Goal: Task Accomplishment & Management: Complete application form

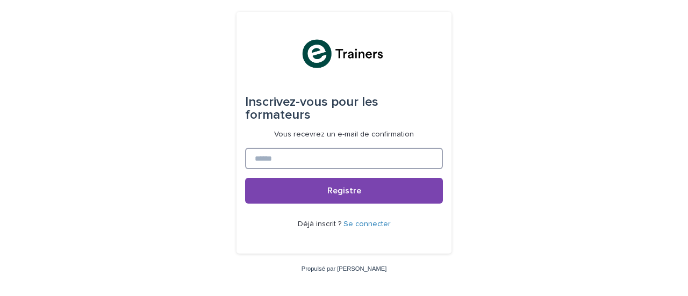
click at [309, 151] on input at bounding box center [344, 159] width 198 height 22
type input "**********"
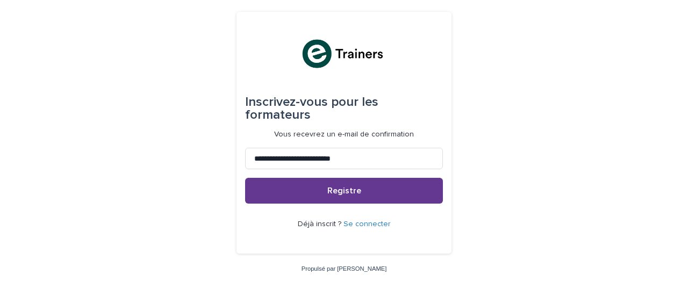
click at [333, 190] on button "Registre" at bounding box center [344, 191] width 198 height 26
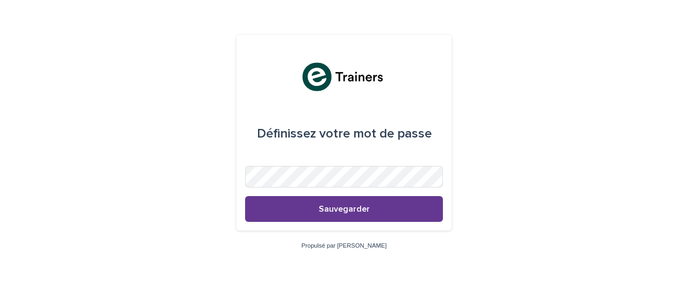
click at [317, 211] on button "Sauvegarder" at bounding box center [344, 209] width 198 height 26
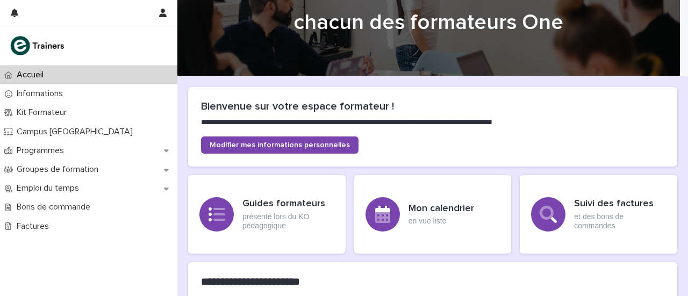
scroll to position [35, 0]
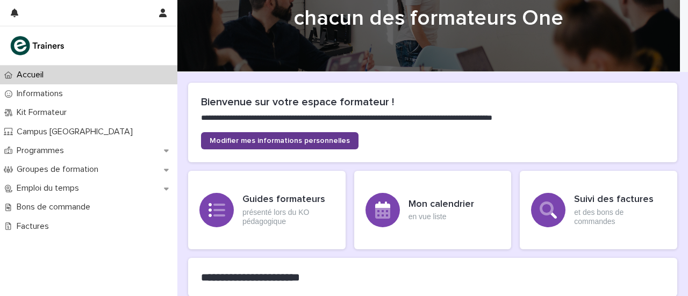
click at [255, 146] on link "Modifier mes informations personnelles" at bounding box center [280, 140] width 158 height 17
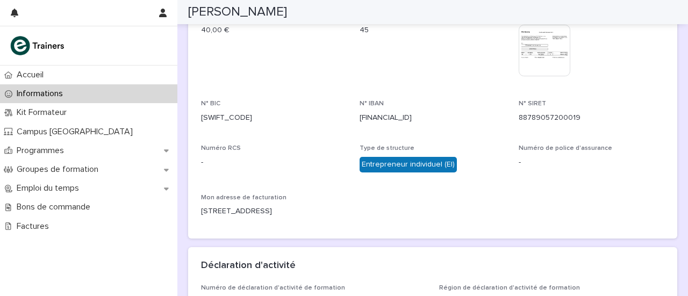
click at [255, 157] on p "-" at bounding box center [274, 162] width 146 height 11
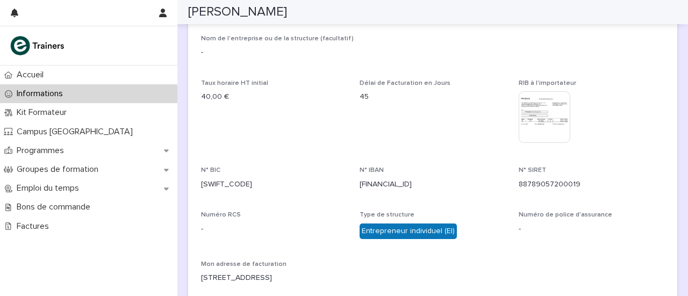
scroll to position [374, 0]
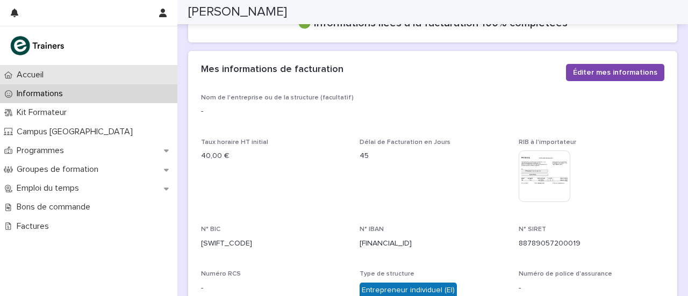
click at [46, 78] on p "Accueil" at bounding box center [32, 75] width 40 height 10
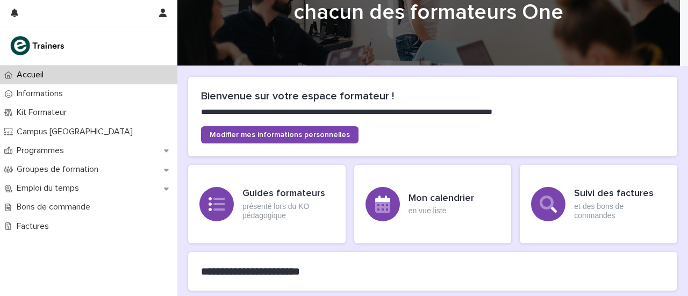
scroll to position [51, 0]
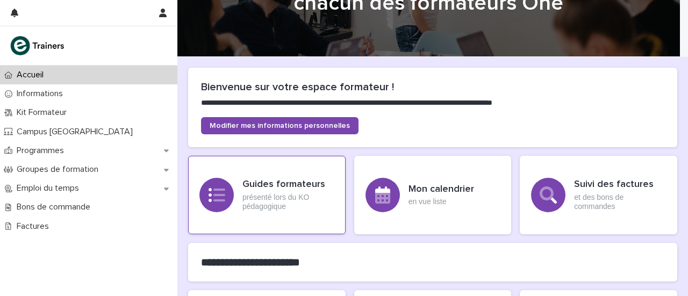
click at [243, 198] on font "présenté lors du KO pédagogique" at bounding box center [275, 202] width 67 height 18
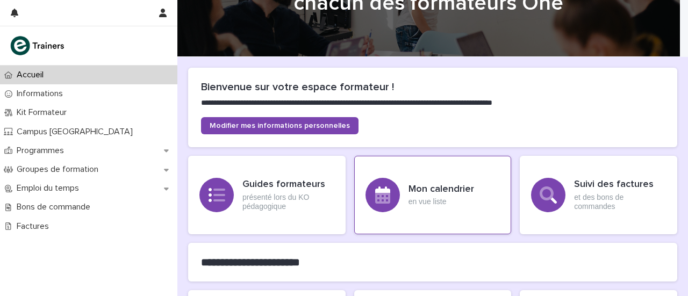
click at [400, 180] on div "Mon calendrier en vue liste" at bounding box center [433, 195] width 158 height 78
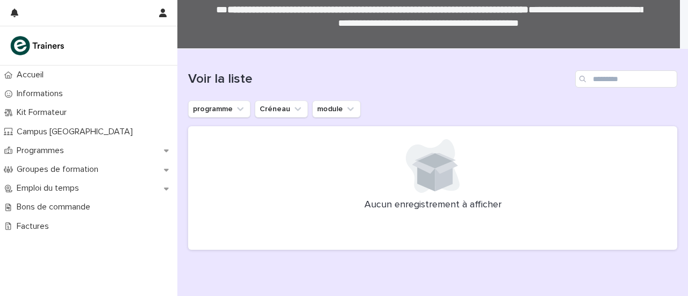
scroll to position [42, 0]
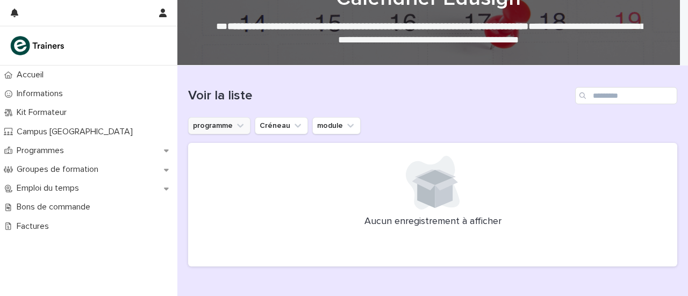
click at [236, 126] on icon "programme" at bounding box center [240, 125] width 11 height 11
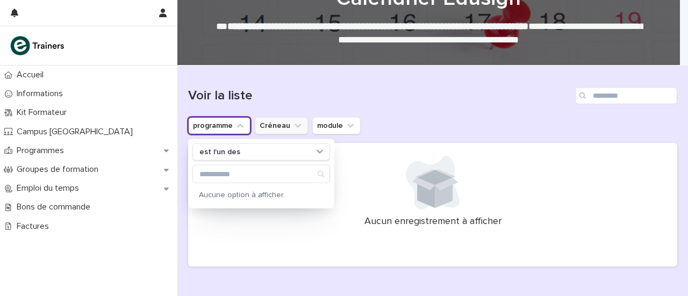
click at [275, 125] on button "Créneau" at bounding box center [281, 125] width 53 height 17
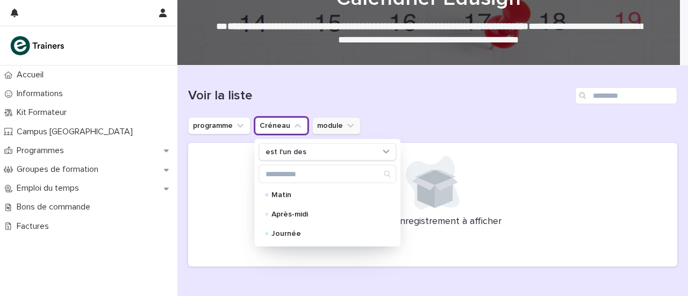
click at [315, 126] on button "module" at bounding box center [336, 125] width 48 height 17
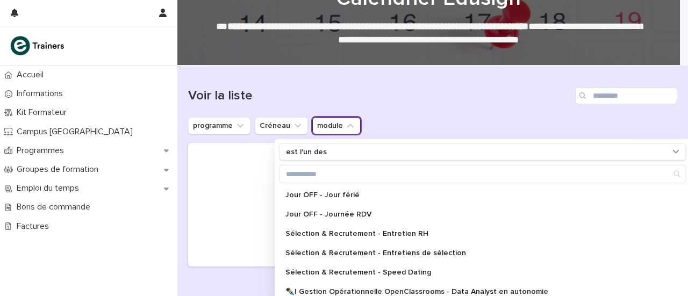
click at [204, 190] on div at bounding box center [432, 183] width 463 height 54
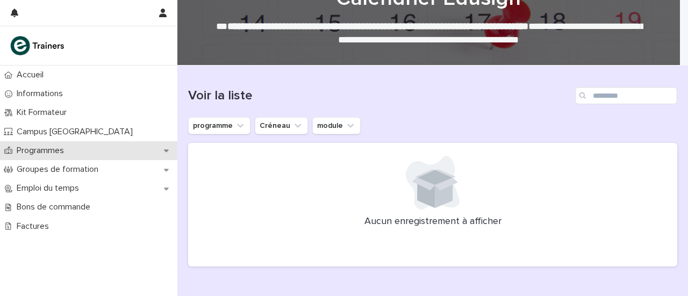
click at [68, 151] on p "Programmes" at bounding box center [42, 151] width 60 height 10
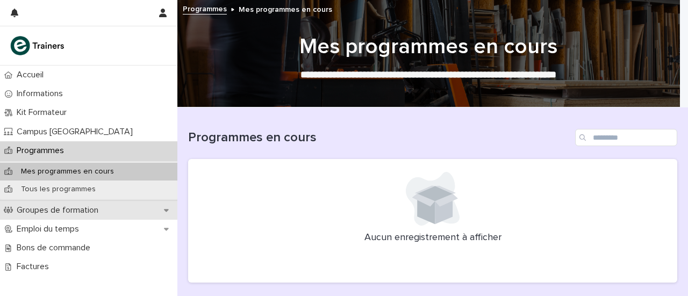
click at [54, 208] on font "Groupes de formation" at bounding box center [58, 210] width 82 height 9
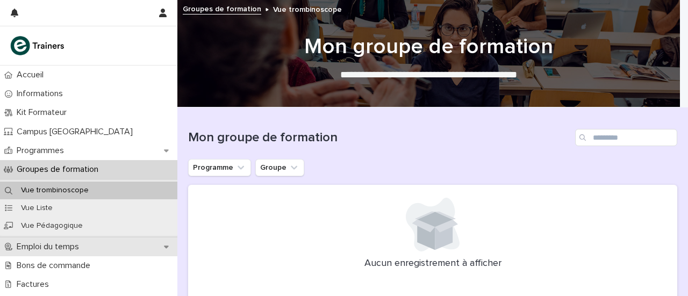
click at [29, 248] on font "Emploi du temps" at bounding box center [48, 246] width 62 height 9
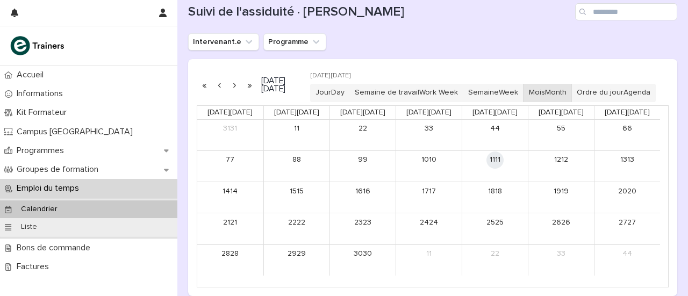
scroll to position [124, 0]
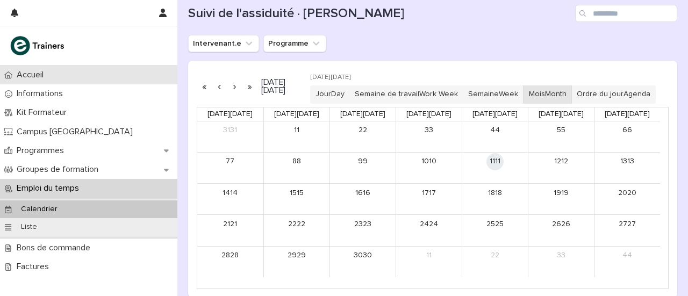
click at [32, 67] on div "Accueil" at bounding box center [88, 75] width 177 height 19
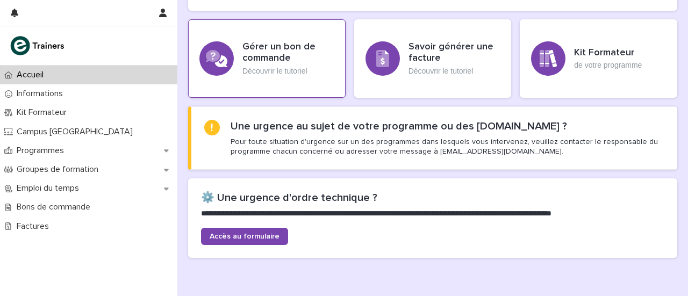
scroll to position [321, 0]
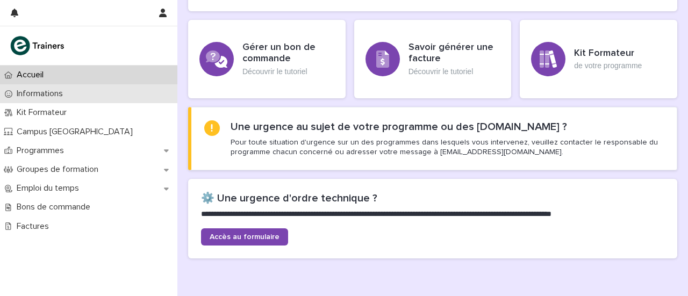
click at [34, 91] on font "Informations" at bounding box center [40, 93] width 46 height 9
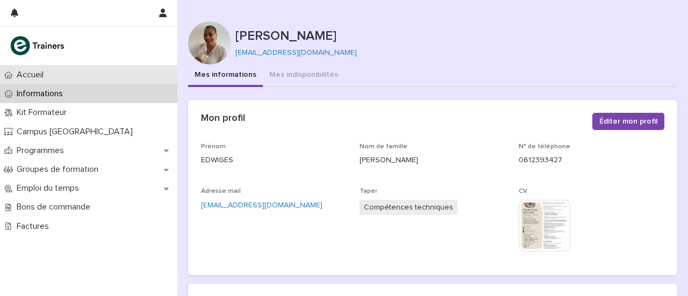
click at [92, 81] on div "Accueil" at bounding box center [88, 75] width 177 height 19
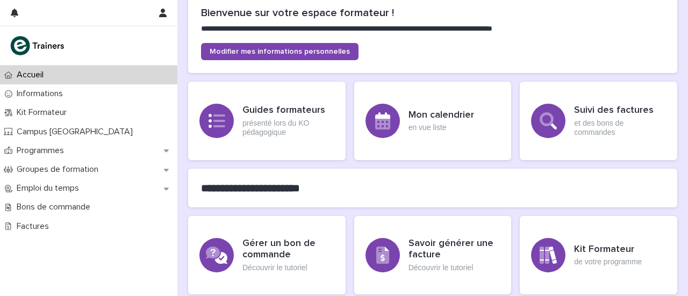
scroll to position [124, 0]
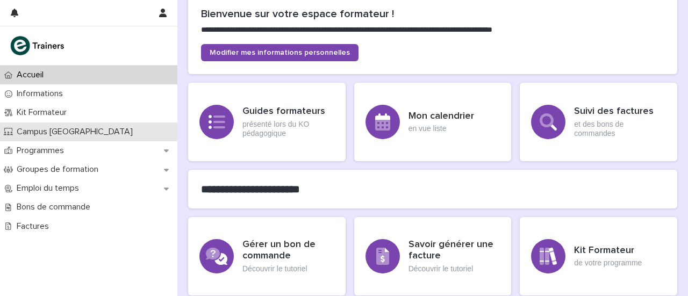
click at [28, 127] on font "Campus Montreuil" at bounding box center [75, 131] width 116 height 9
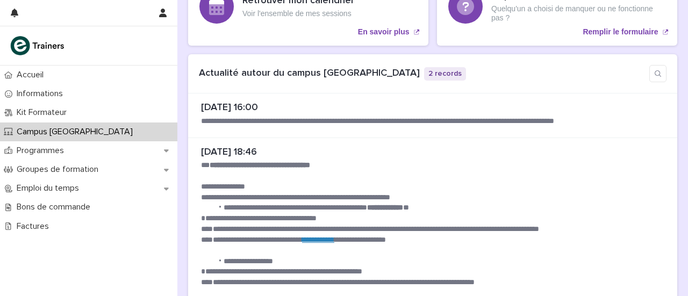
scroll to position [261, 0]
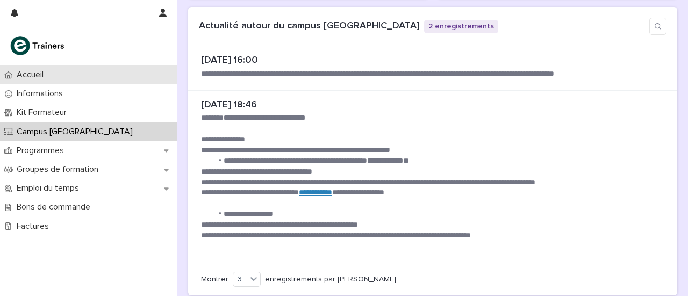
click at [14, 76] on p "Accueil" at bounding box center [32, 75] width 40 height 10
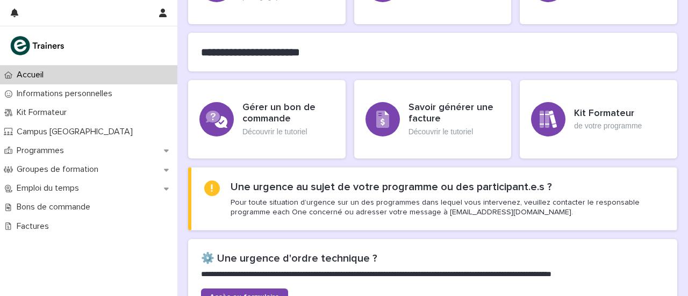
scroll to position [370, 0]
